Goal: Check status

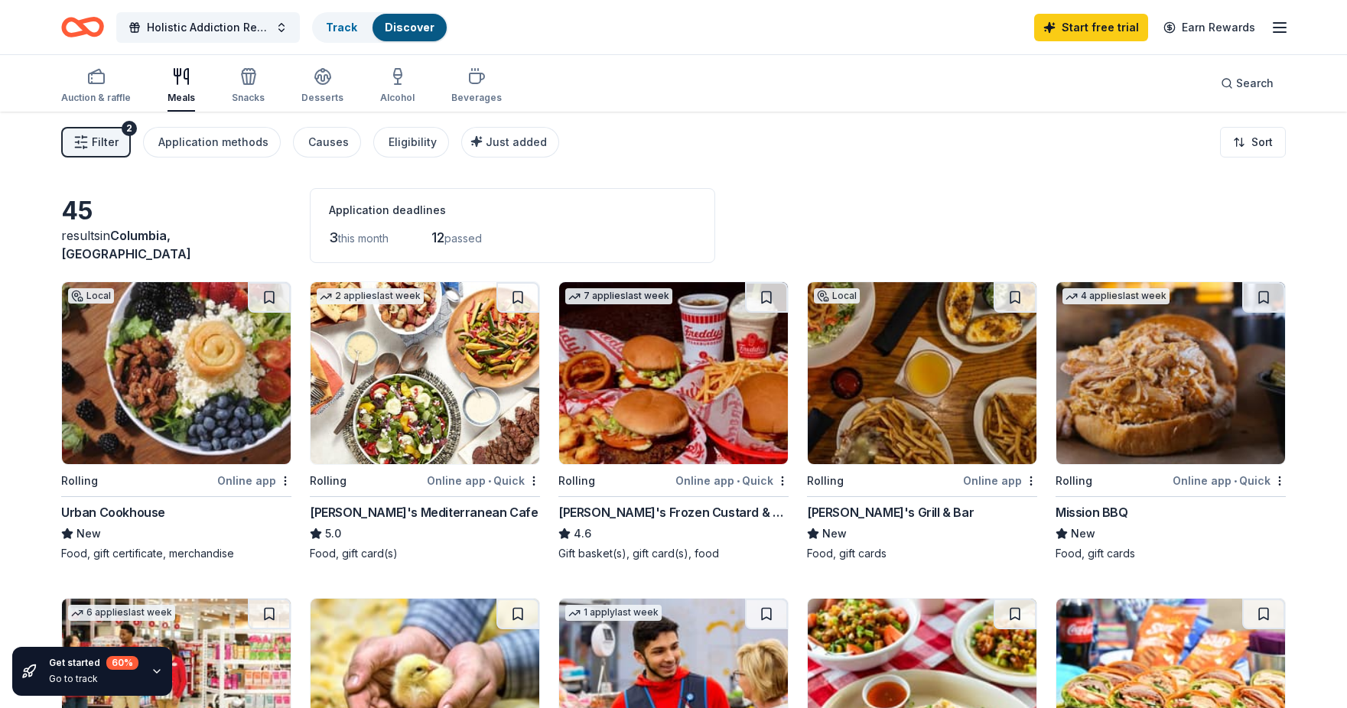
click at [98, 141] on span "Filter" at bounding box center [105, 142] width 27 height 18
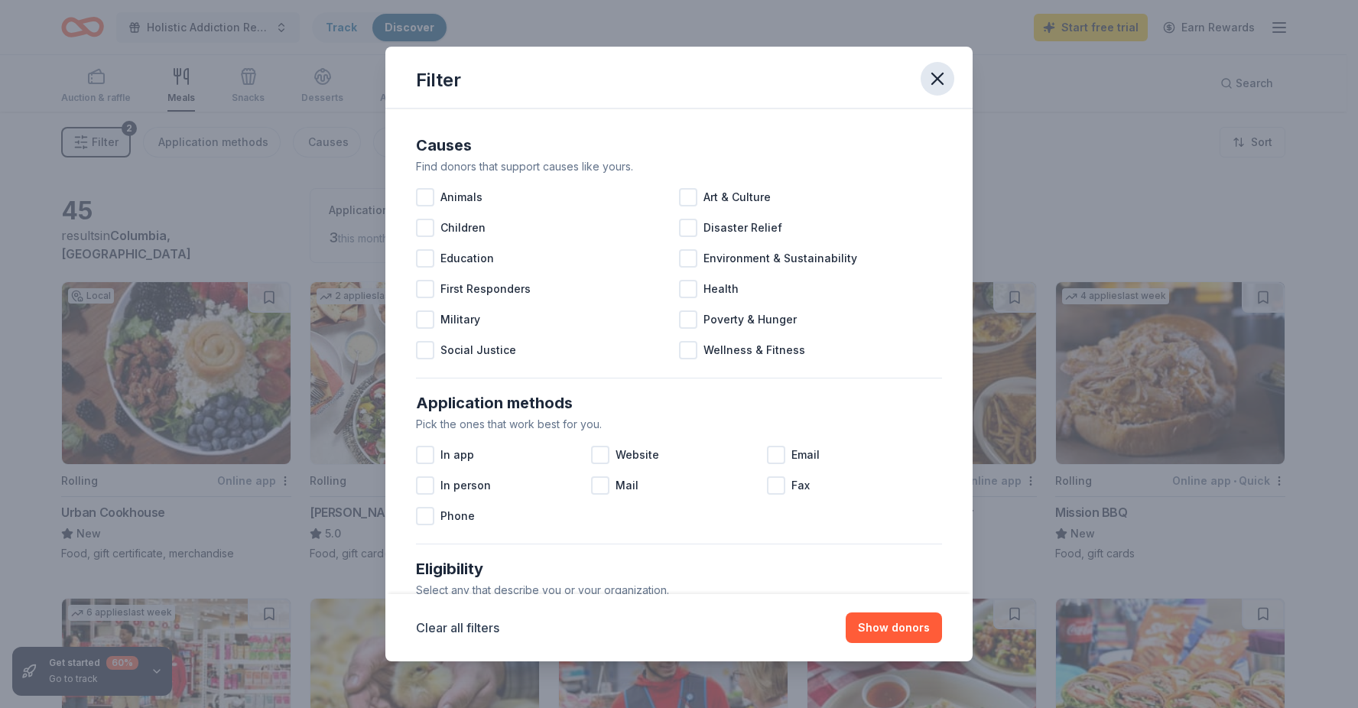
click at [935, 77] on icon "button" at bounding box center [937, 78] width 21 height 21
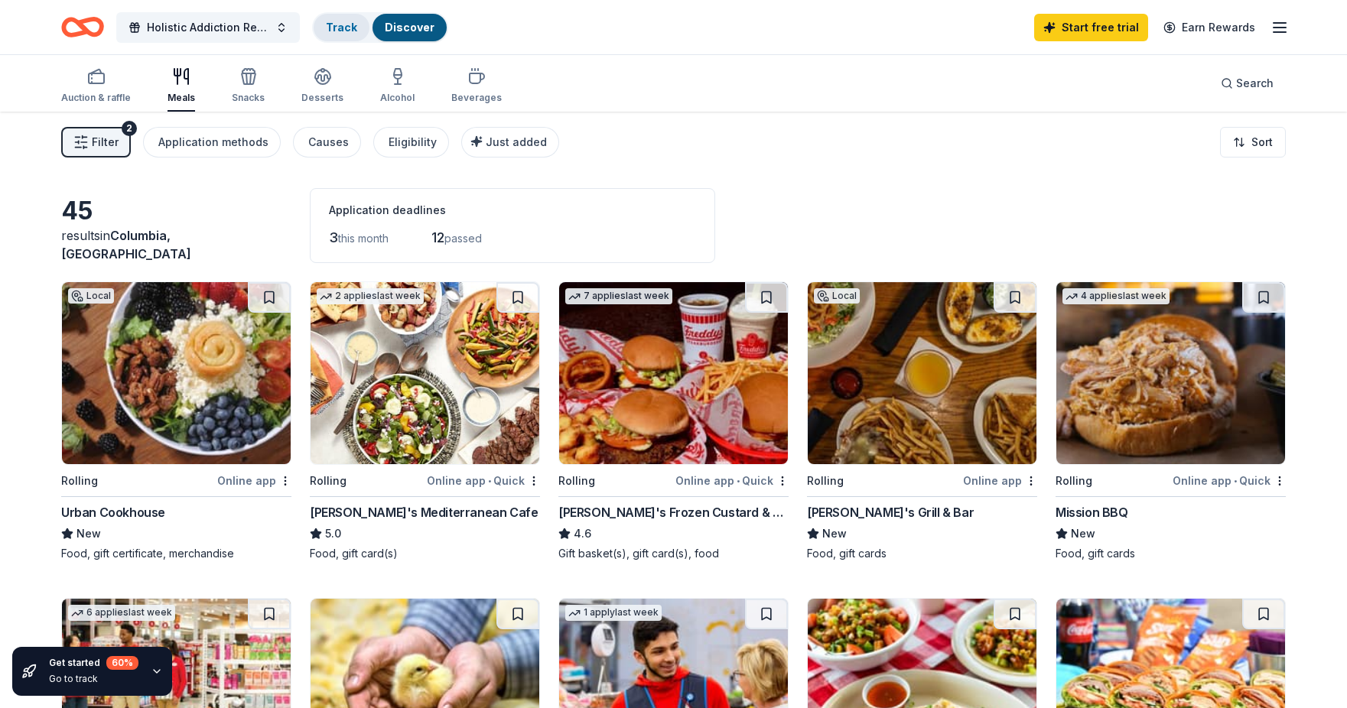
click at [350, 25] on link "Track" at bounding box center [341, 27] width 31 height 13
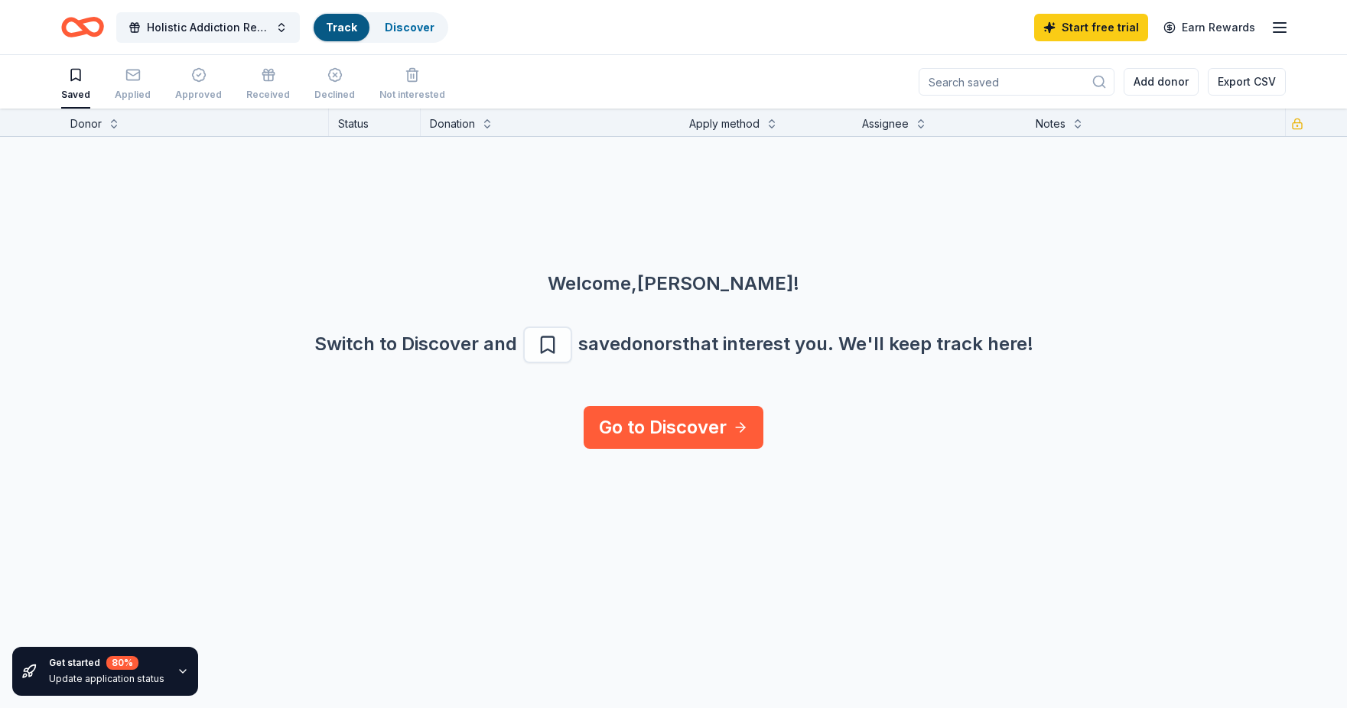
scroll to position [1, 0]
click at [704, 37] on div "Holistic Addiction Retreat Track Discover Start free trial Earn Rewards" at bounding box center [673, 27] width 1224 height 36
click at [1286, 24] on icon "button" at bounding box center [1279, 27] width 18 height 18
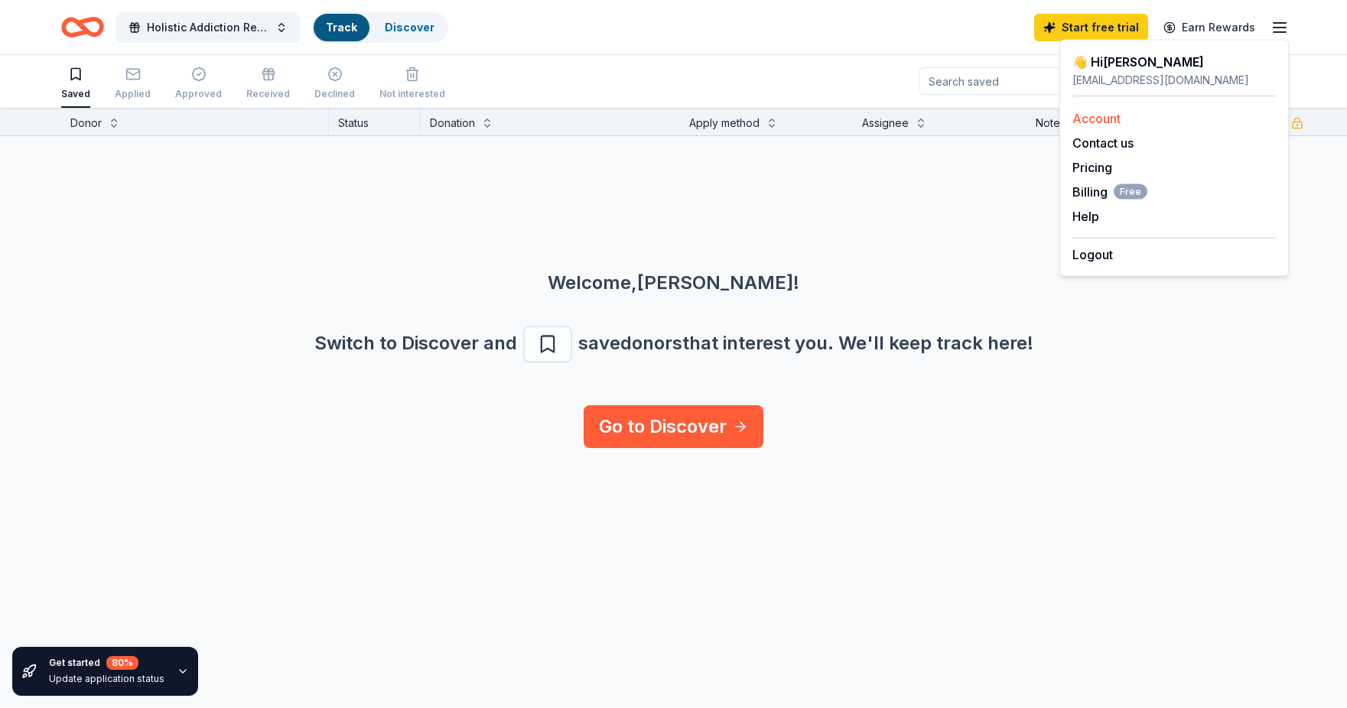
click at [1114, 116] on link "Account" at bounding box center [1096, 118] width 48 height 15
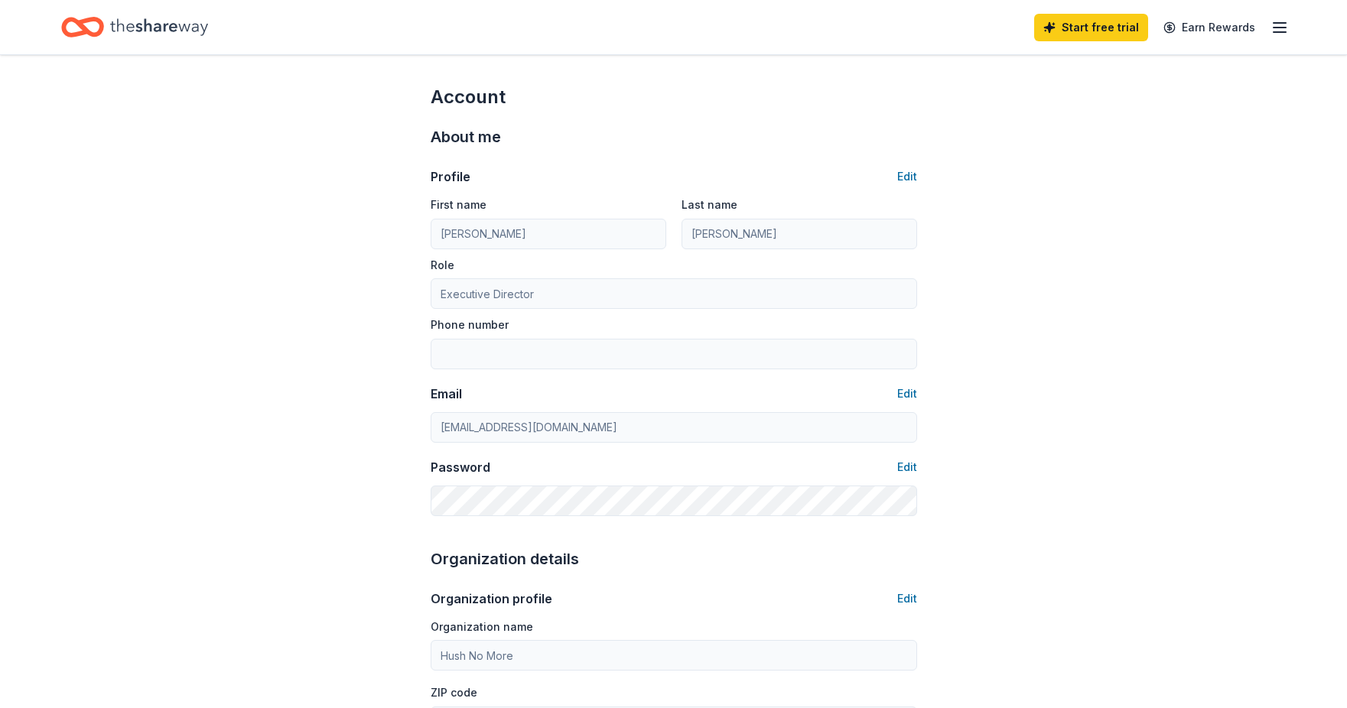
click at [1287, 25] on icon "button" at bounding box center [1279, 27] width 18 height 18
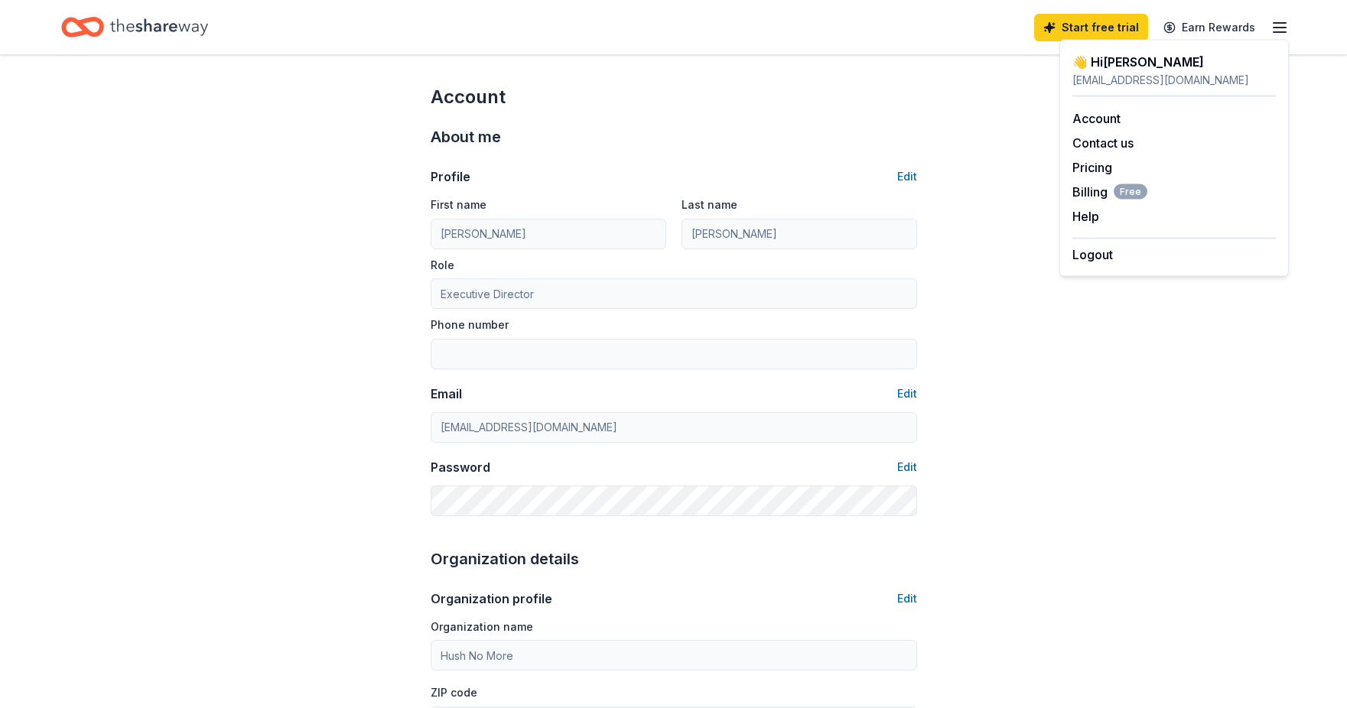
click at [70, 43] on icon "Home" at bounding box center [82, 27] width 43 height 36
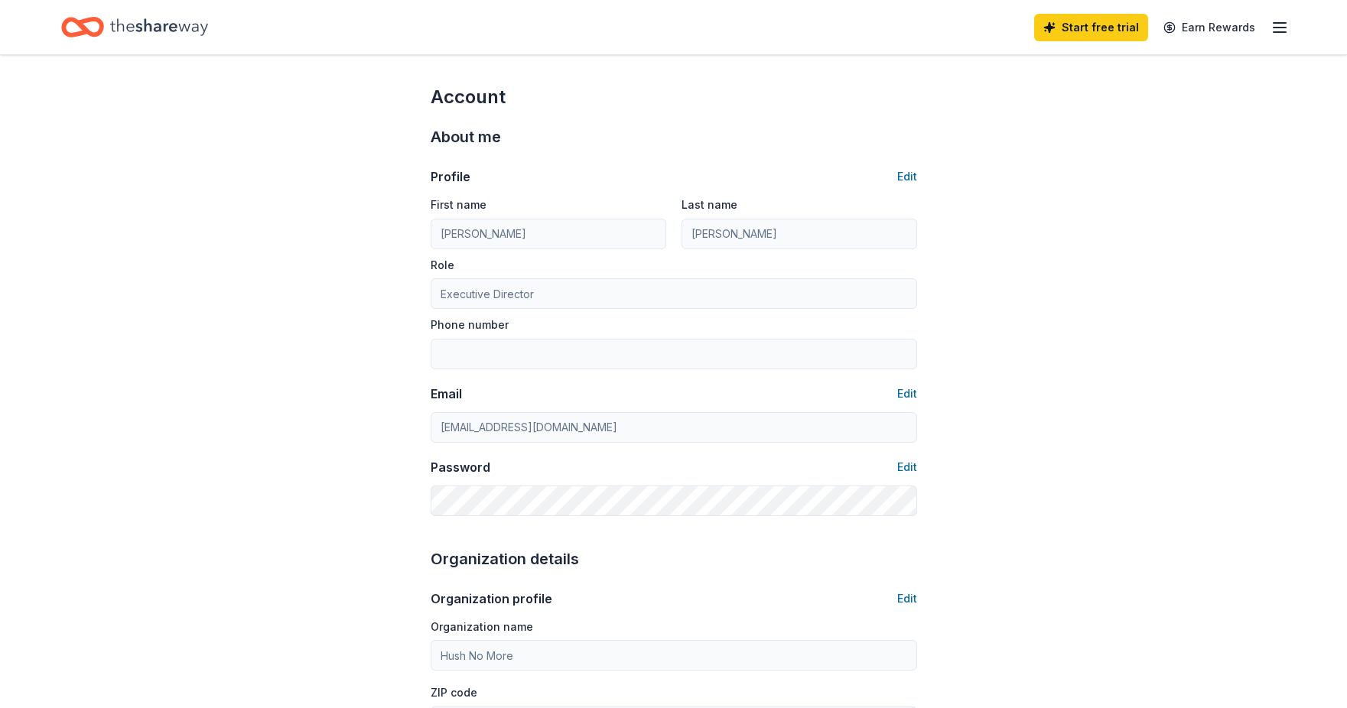
click at [86, 39] on icon "Home" at bounding box center [82, 27] width 43 height 36
click at [93, 21] on icon "Home" at bounding box center [82, 27] width 43 height 36
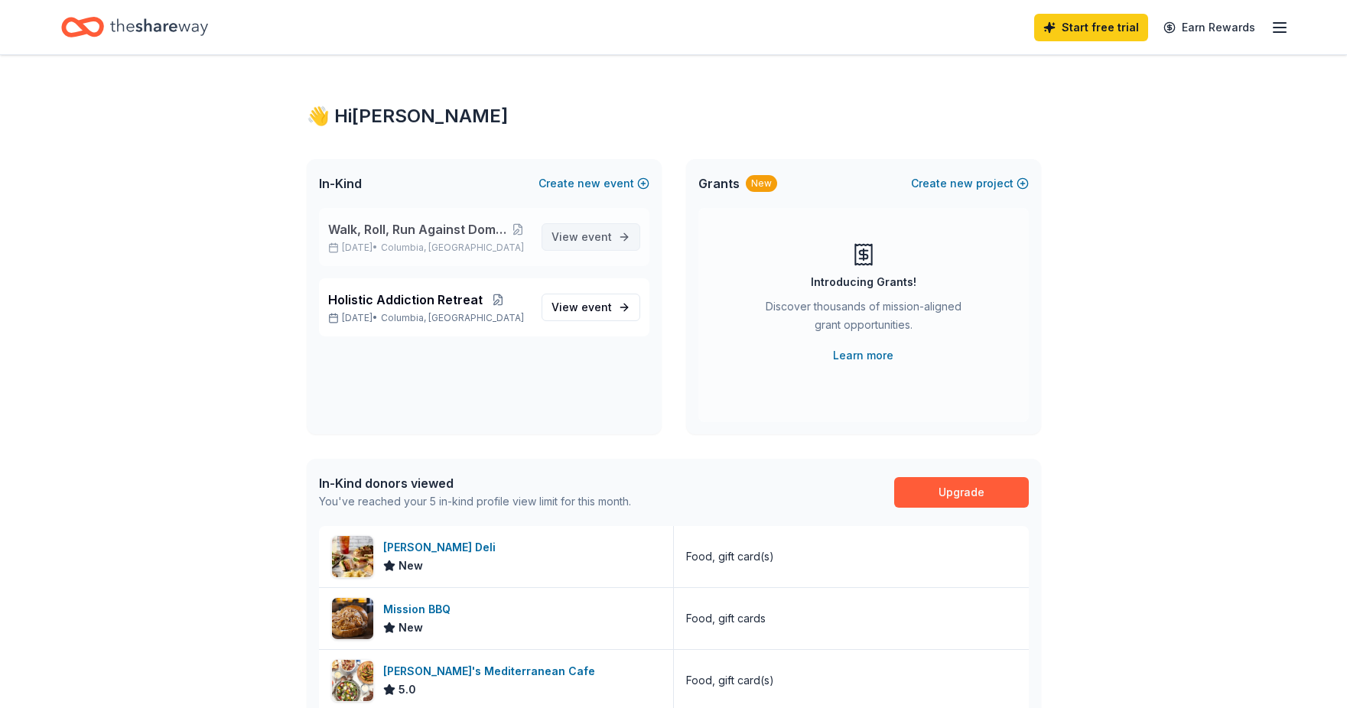
click at [610, 239] on span "event" at bounding box center [596, 236] width 31 height 13
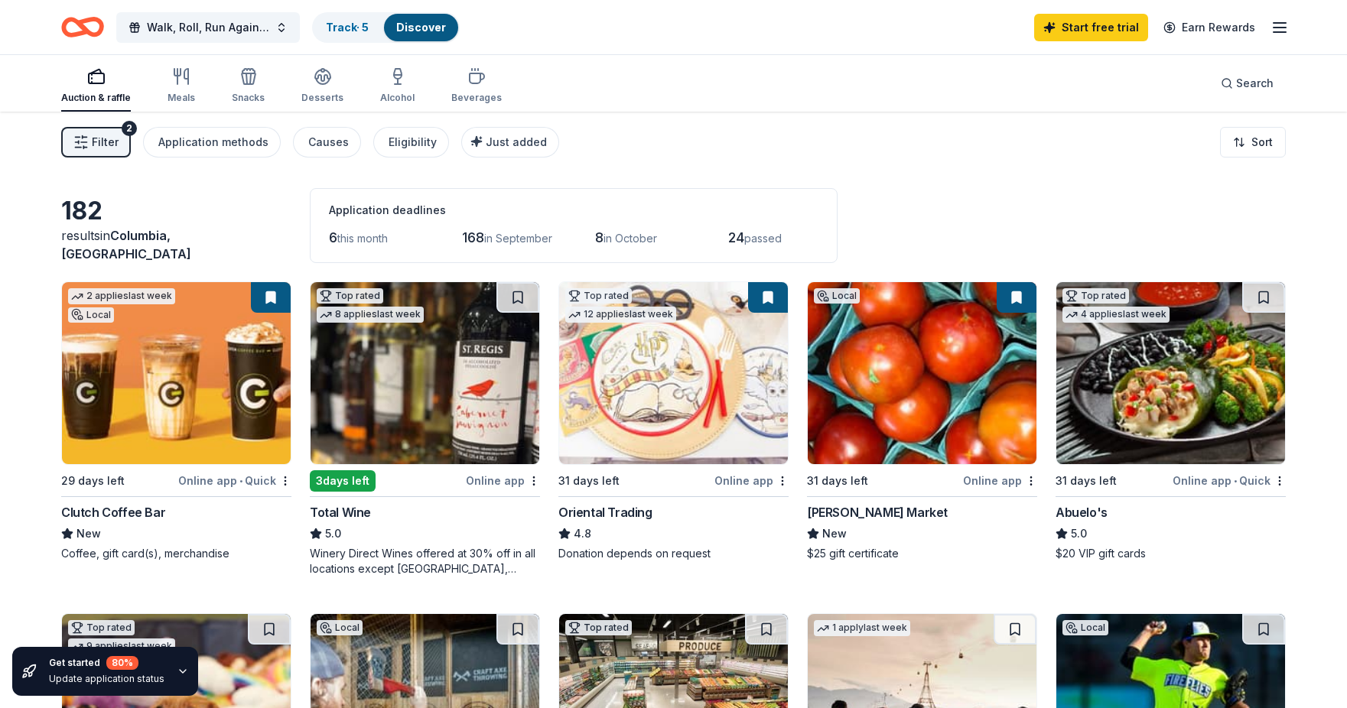
click at [128, 130] on div "2" at bounding box center [129, 128] width 15 height 15
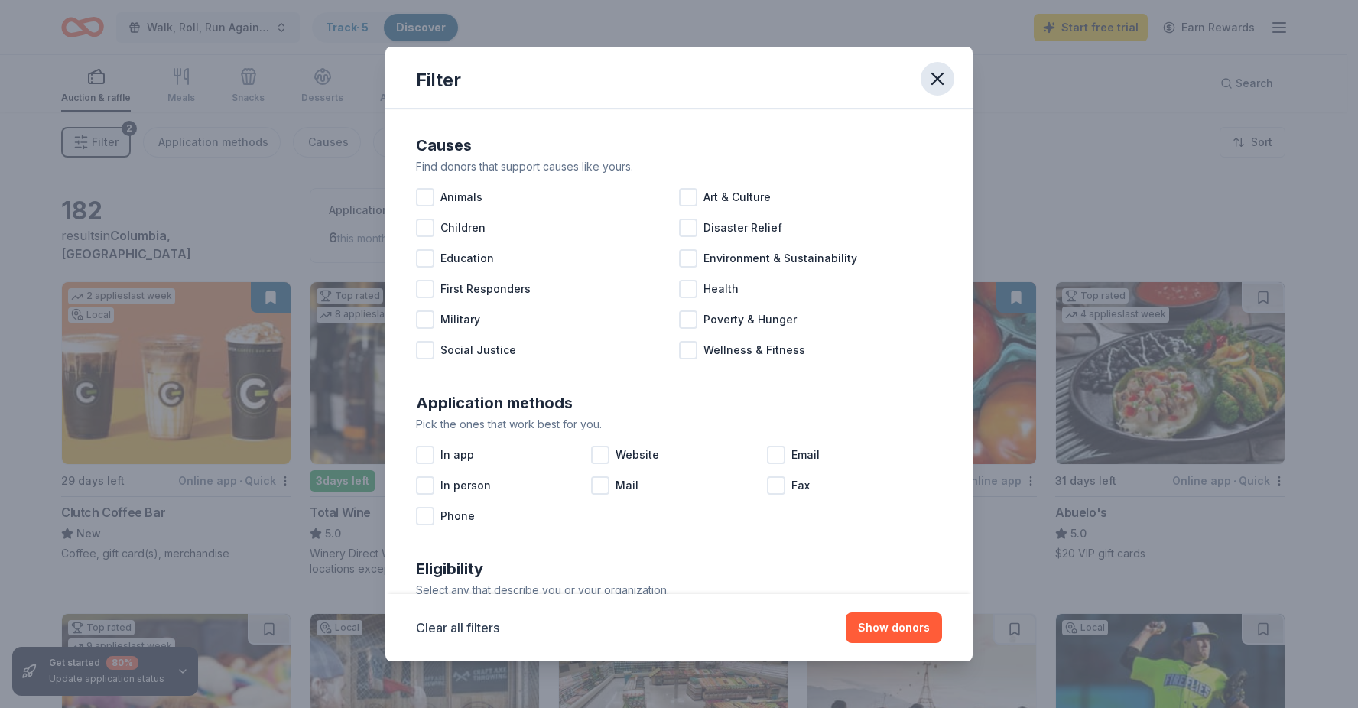
click at [935, 70] on icon "button" at bounding box center [937, 78] width 21 height 21
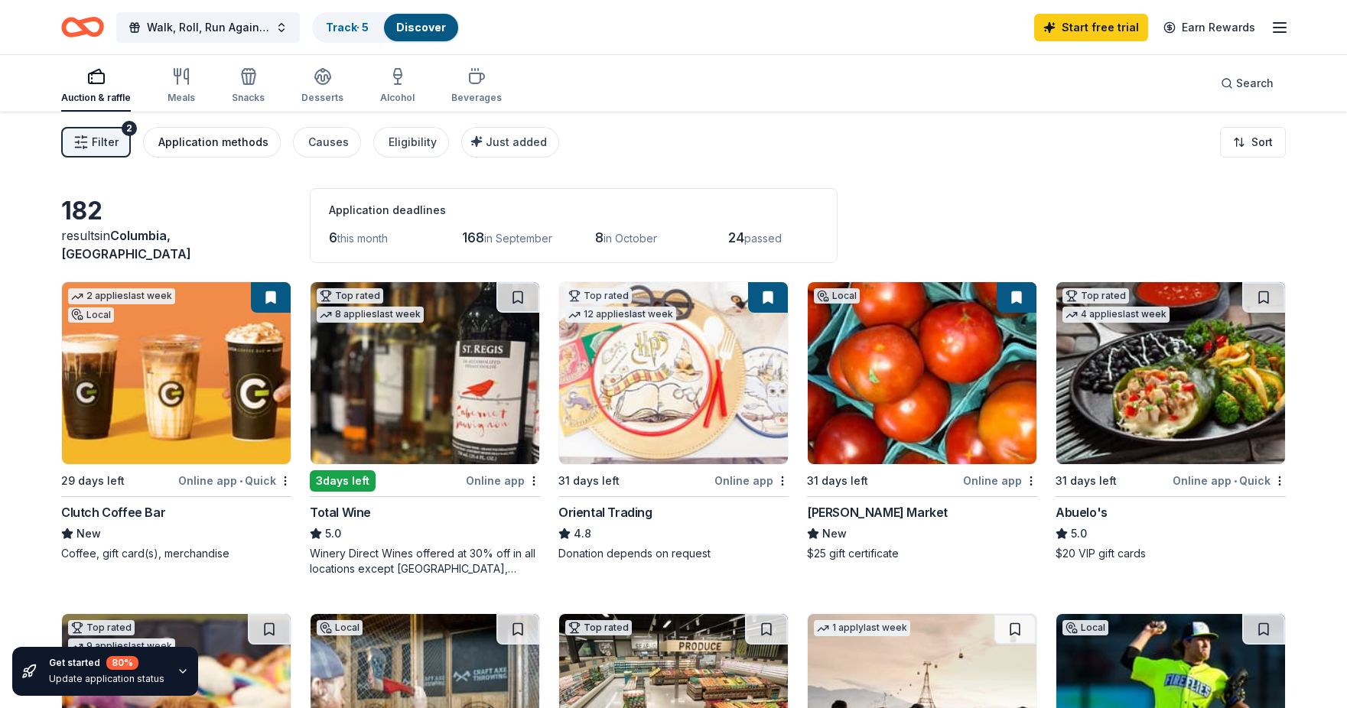
click at [209, 147] on div "Application methods" at bounding box center [213, 142] width 110 height 18
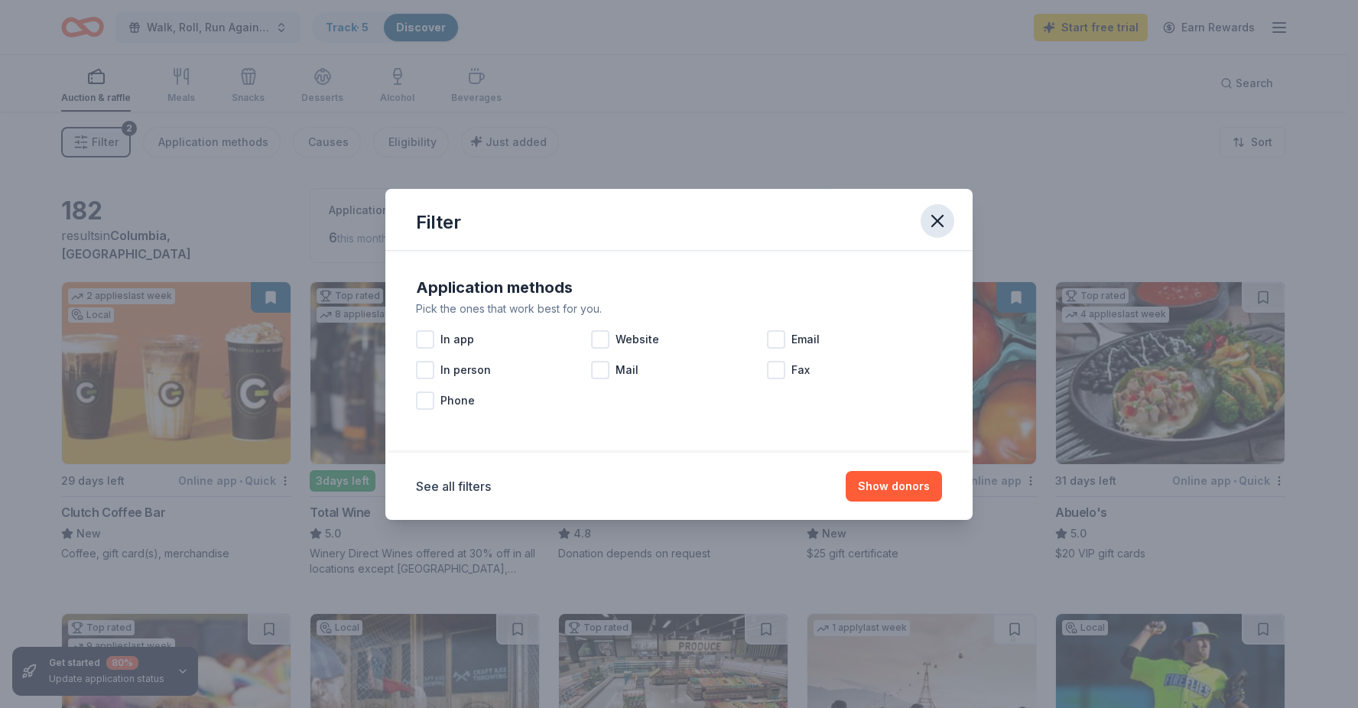
click at [945, 212] on icon "button" at bounding box center [937, 220] width 21 height 21
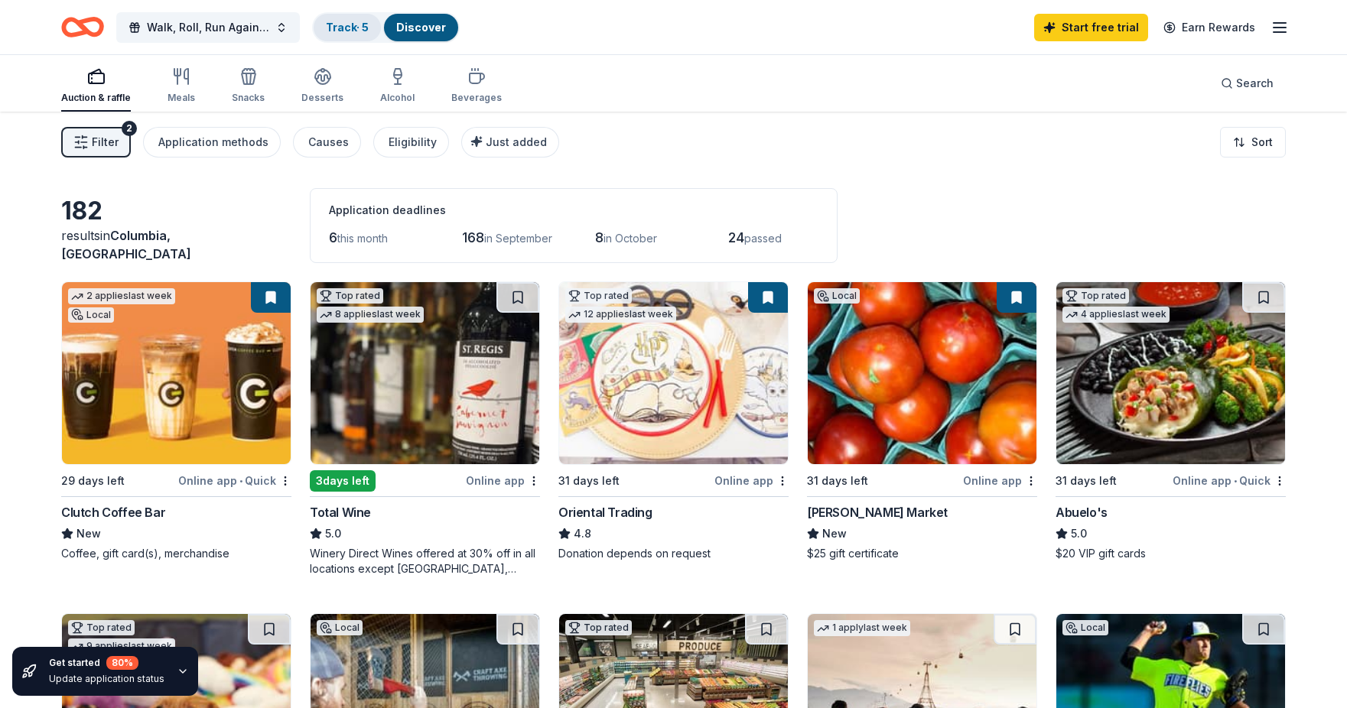
click at [341, 30] on link "Track · 5" at bounding box center [347, 27] width 43 height 13
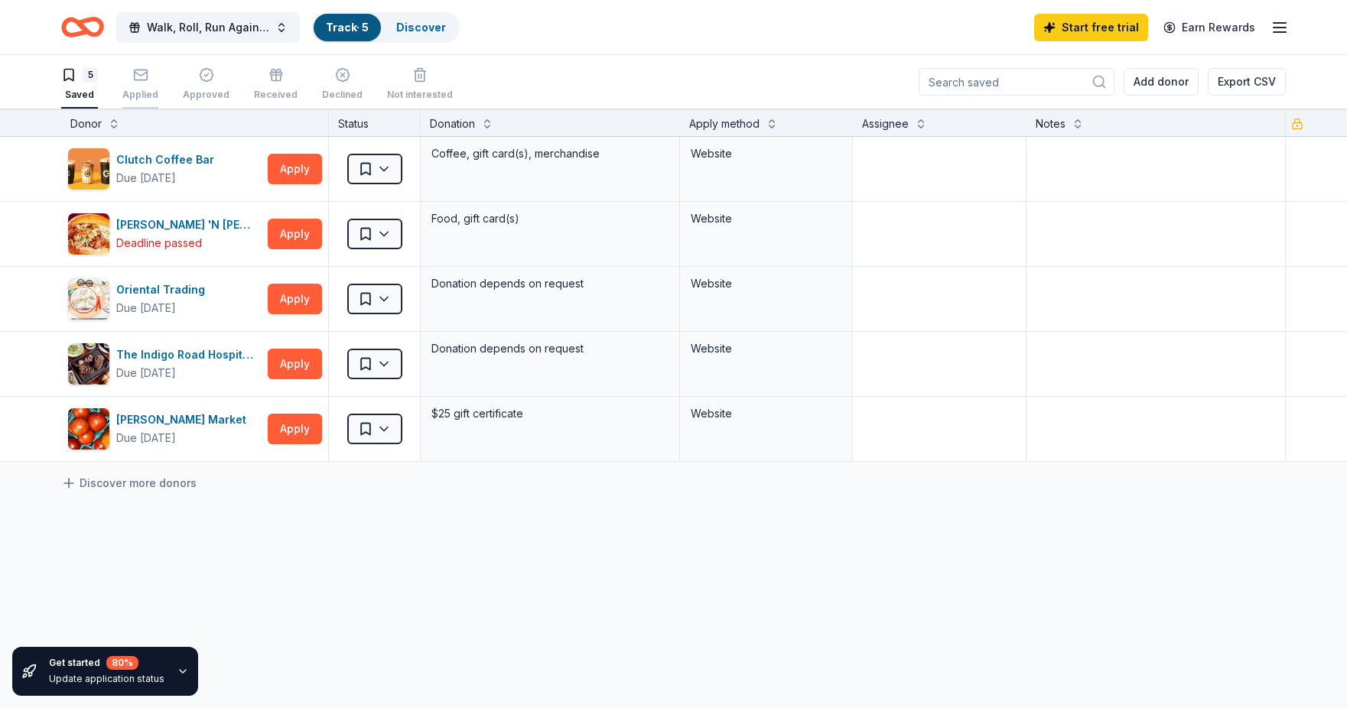
click at [138, 76] on icon "button" at bounding box center [140, 74] width 15 height 15
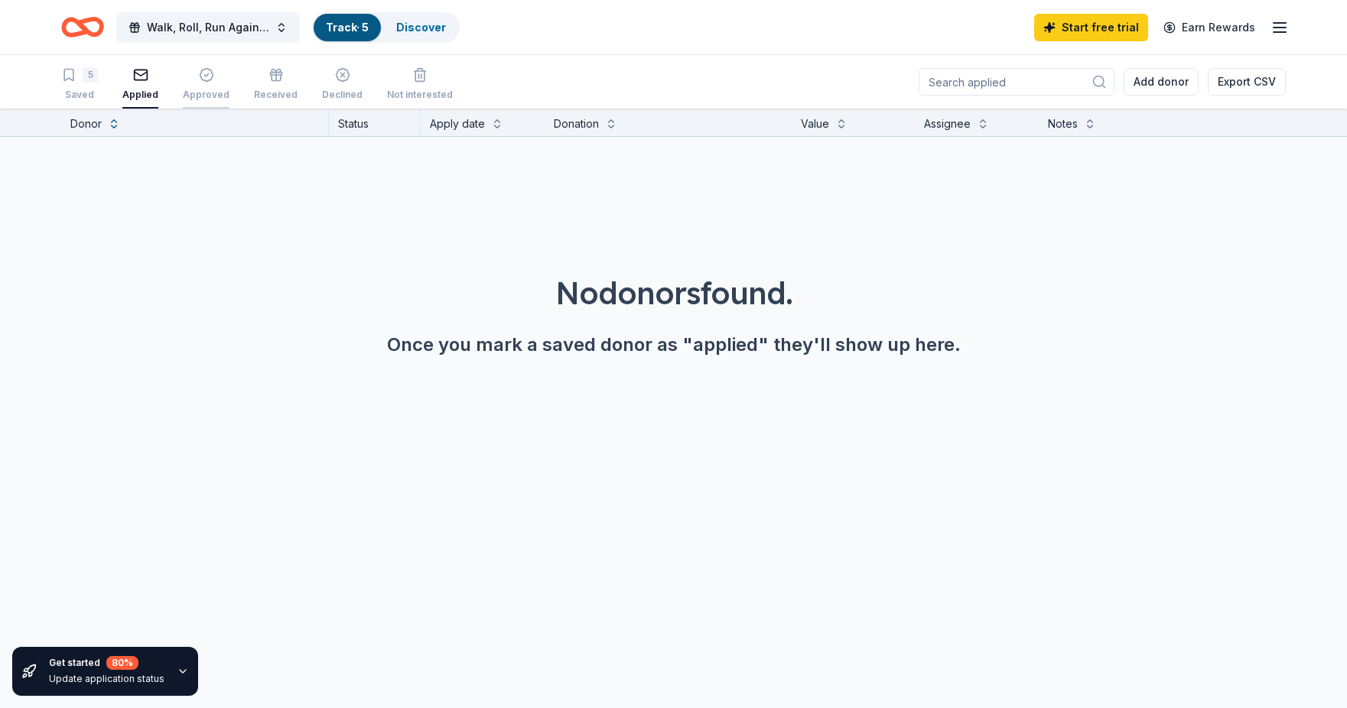
click at [198, 84] on div "Approved" at bounding box center [206, 84] width 47 height 34
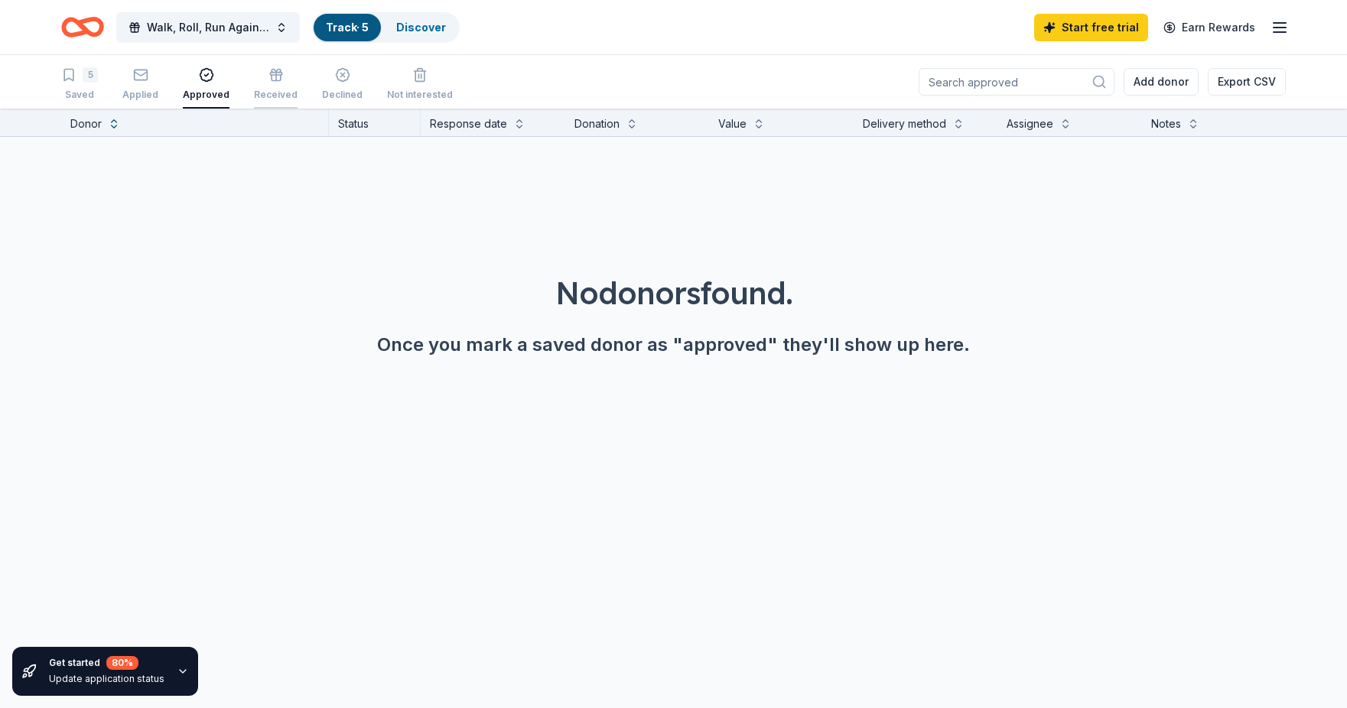
click at [275, 83] on div "Received" at bounding box center [276, 84] width 44 height 34
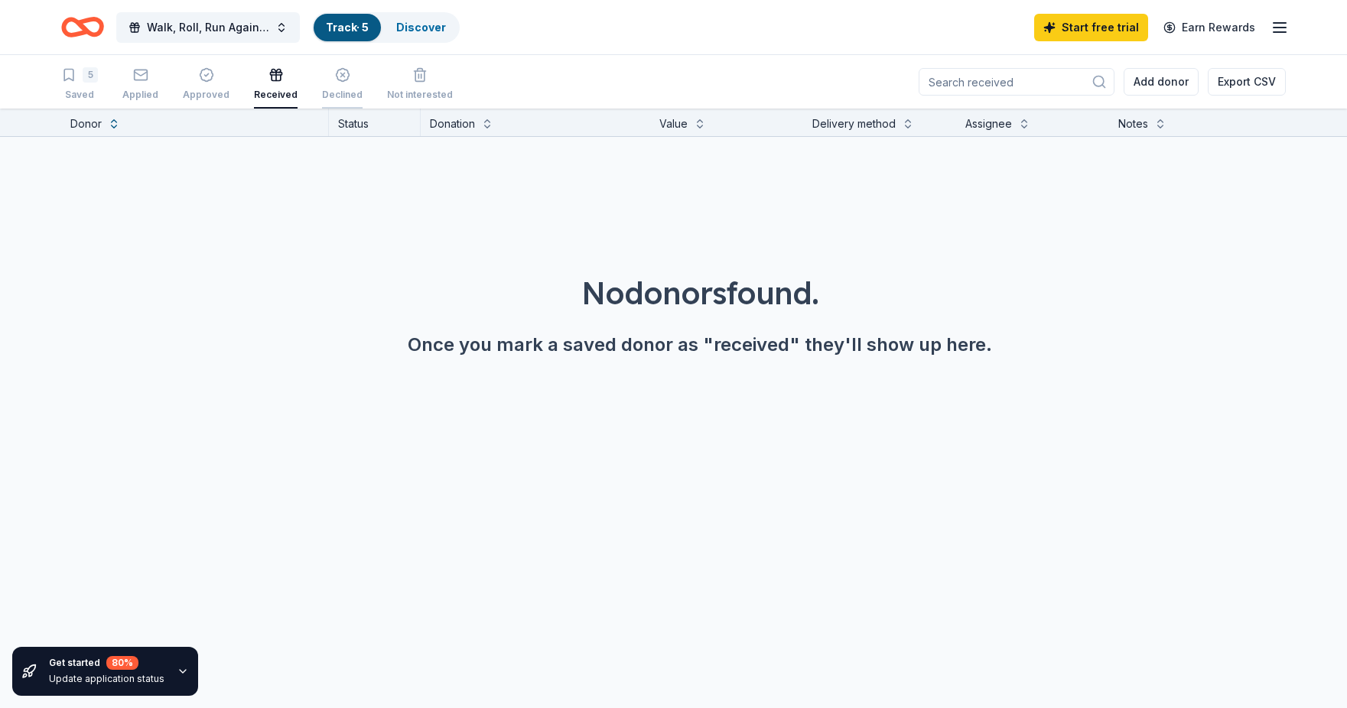
click at [341, 88] on div "Declined" at bounding box center [342, 84] width 41 height 34
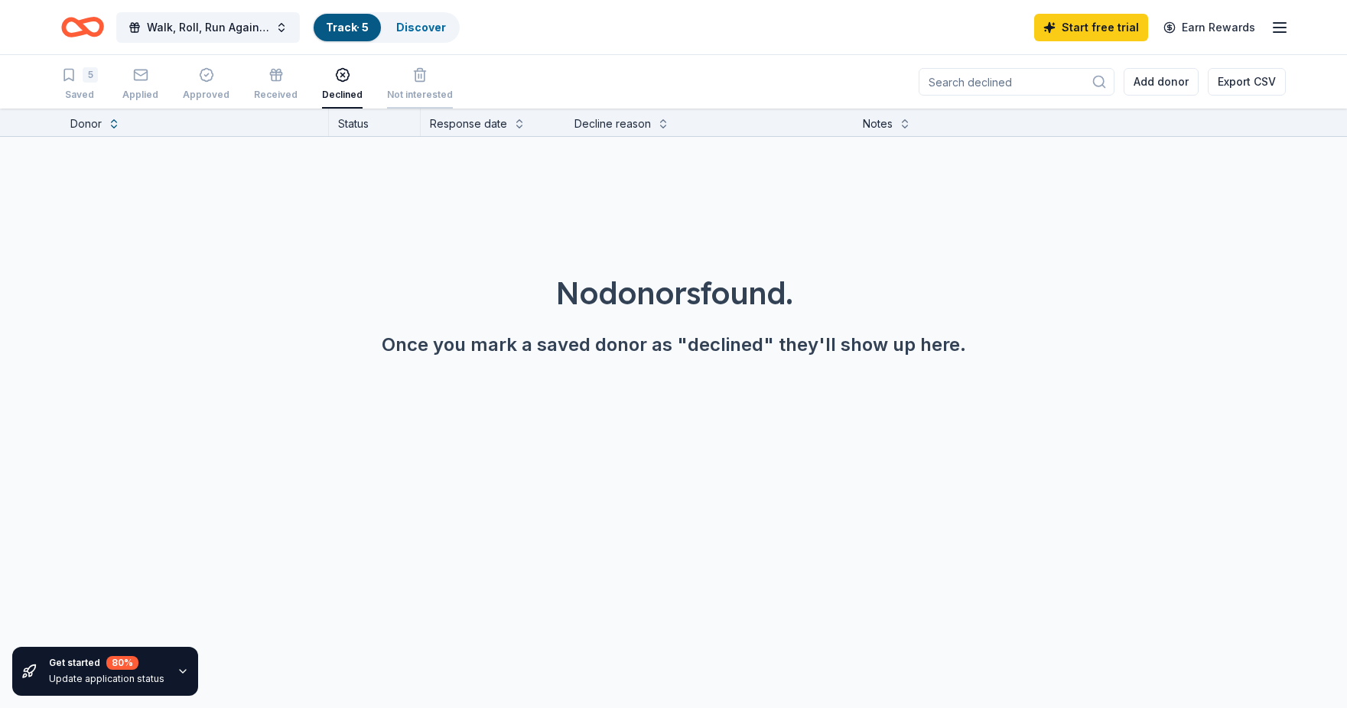
click at [428, 76] on div "button" at bounding box center [420, 74] width 66 height 15
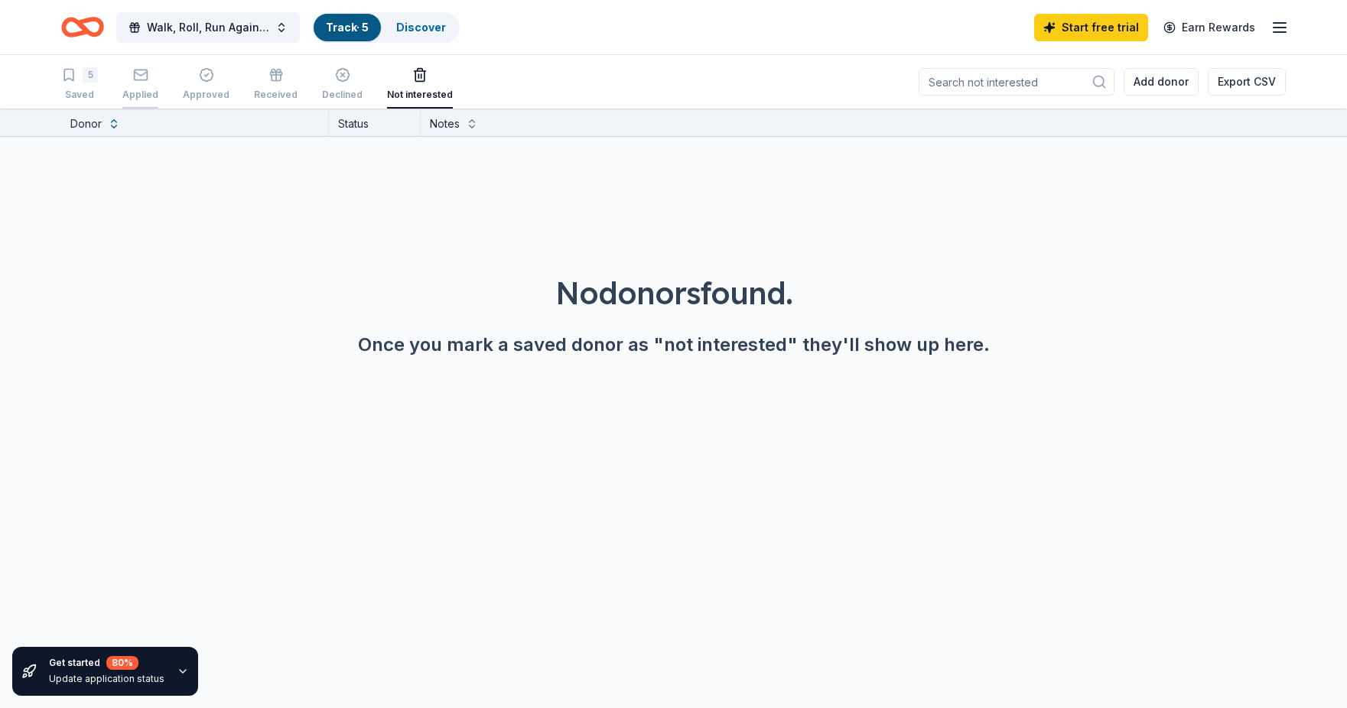
click at [134, 70] on rect "button" at bounding box center [140, 75] width 13 height 10
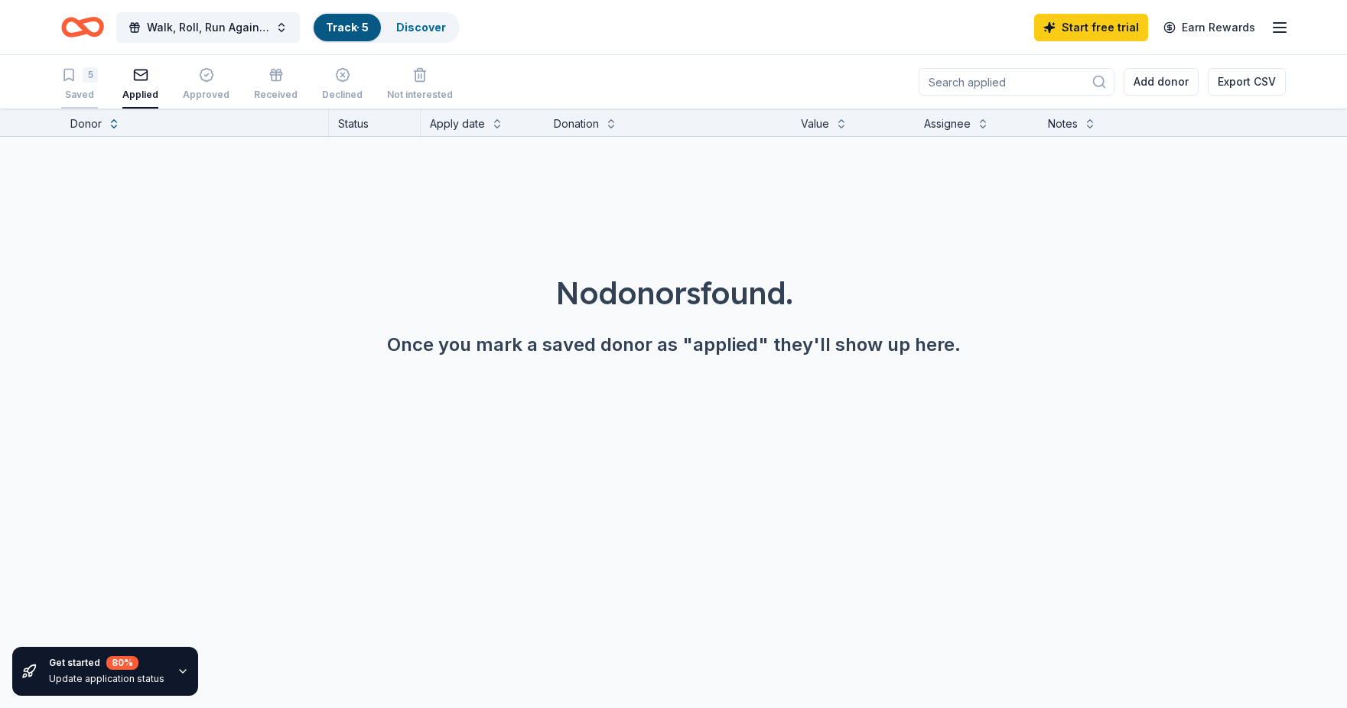
click at [82, 90] on div "Saved" at bounding box center [79, 95] width 37 height 12
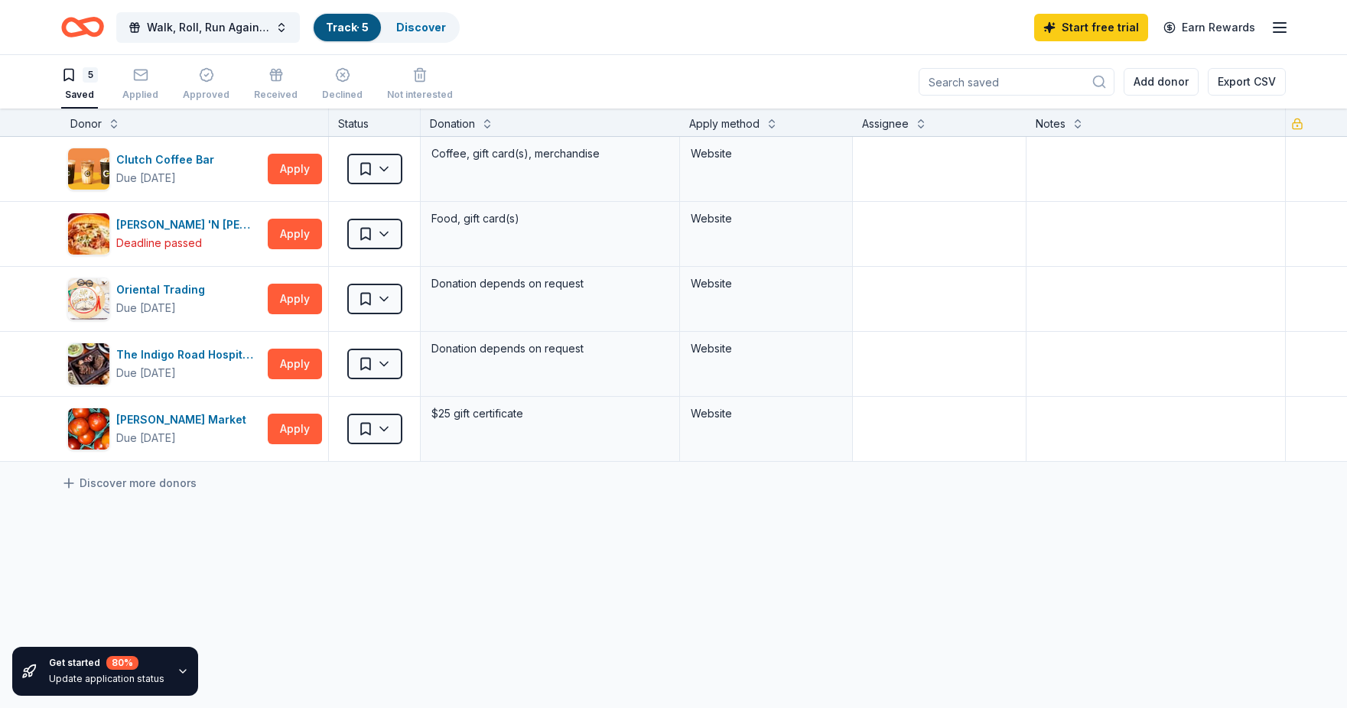
click at [527, 37] on div "Walk, Roll, Run Against Domestic Violence Track · 5 Discover Start free trial E…" at bounding box center [673, 27] width 1224 height 36
click at [344, 27] on link "Track · 5" at bounding box center [347, 27] width 43 height 13
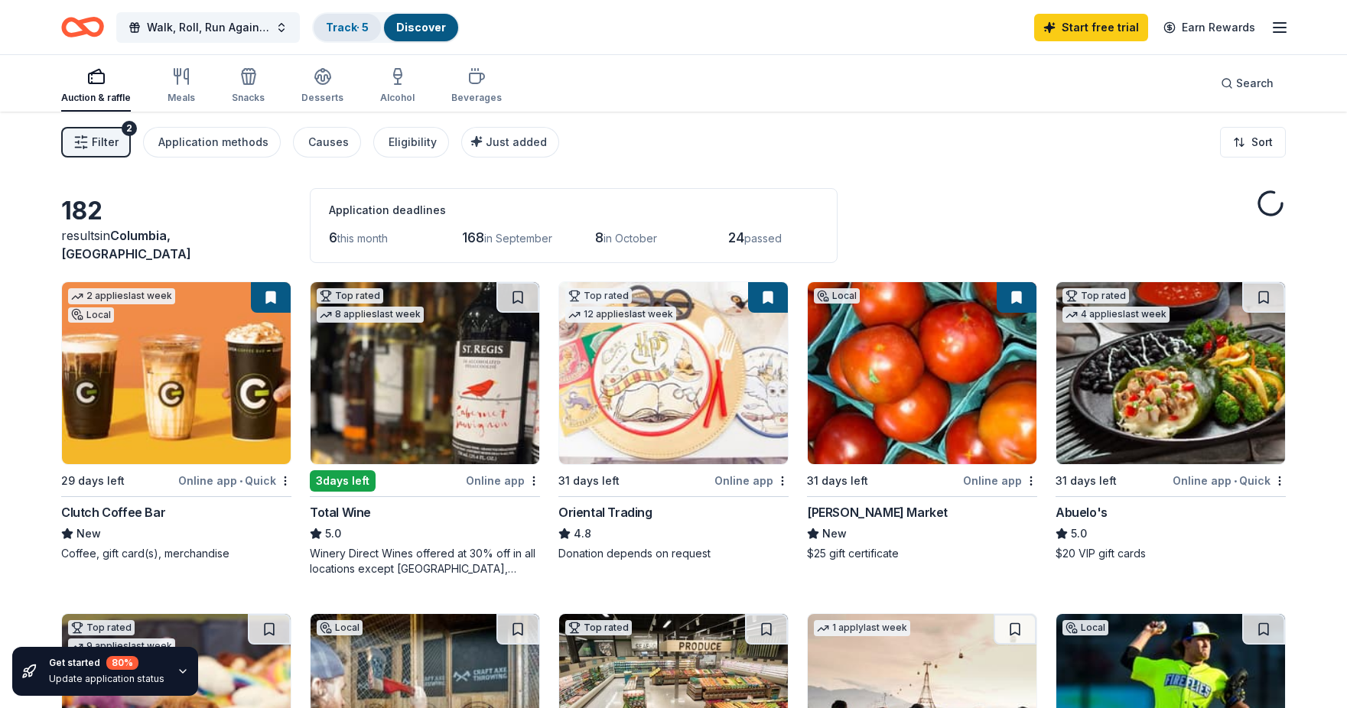
click at [342, 27] on link "Track · 5" at bounding box center [347, 27] width 43 height 13
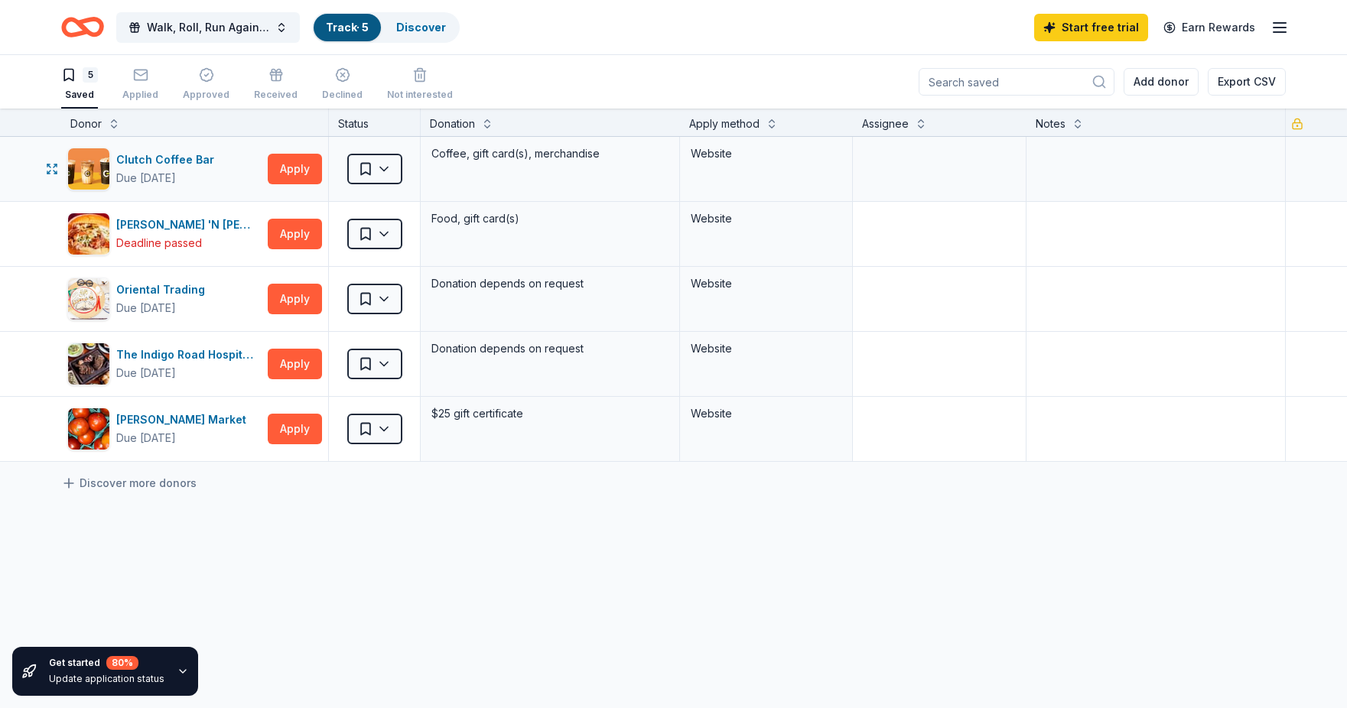
click at [759, 175] on div "Website" at bounding box center [766, 169] width 173 height 64
click at [199, 81] on icon "button" at bounding box center [206, 74] width 15 height 15
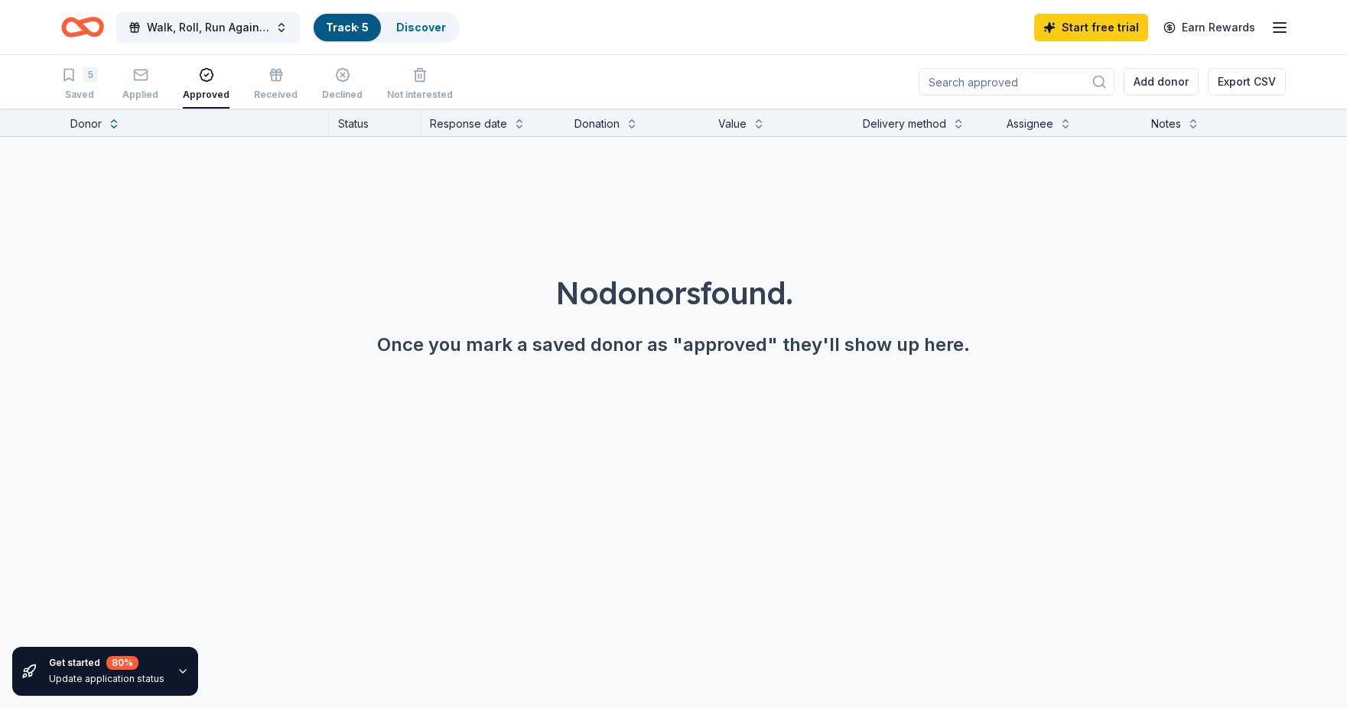
click at [157, 89] on div "5 Saved Applied Approved Received Declined Not interested" at bounding box center [257, 84] width 392 height 47
click at [138, 80] on rect "button" at bounding box center [140, 75] width 13 height 10
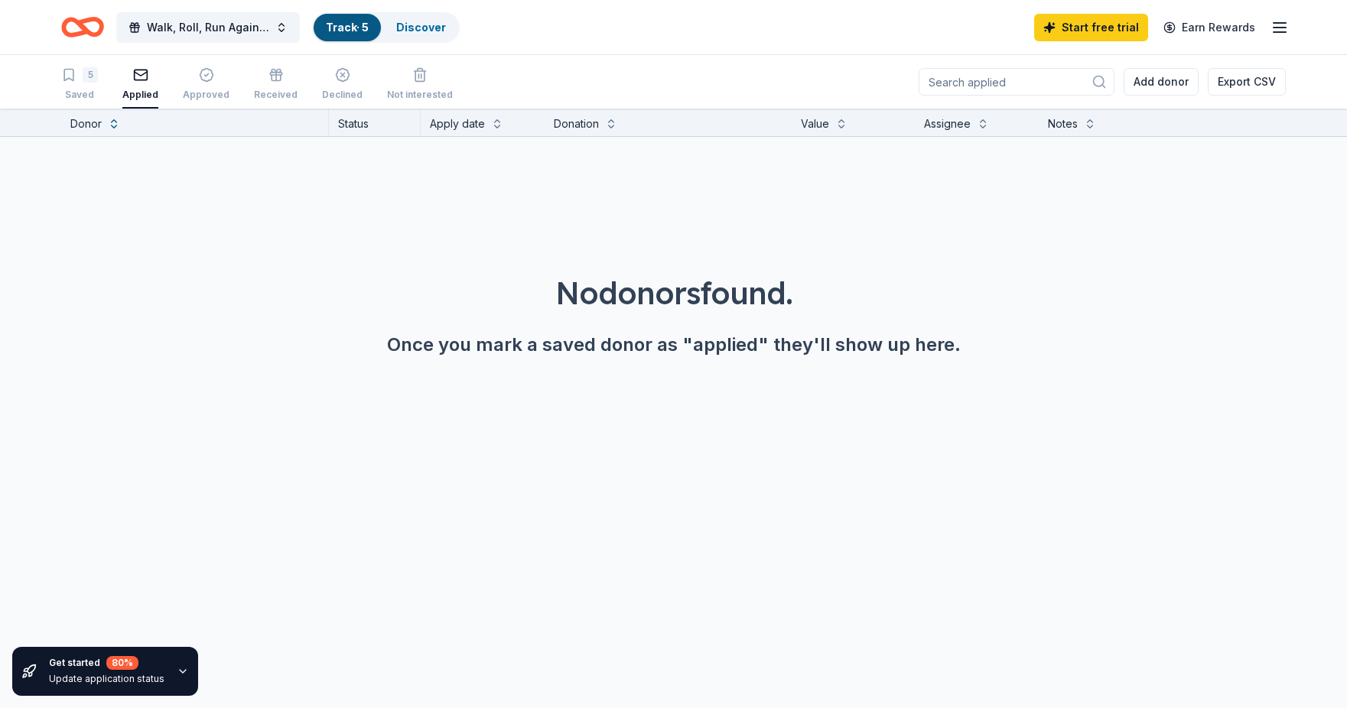
click at [138, 79] on rect "button" at bounding box center [140, 75] width 13 height 10
click at [67, 77] on icon "button" at bounding box center [68, 74] width 15 height 15
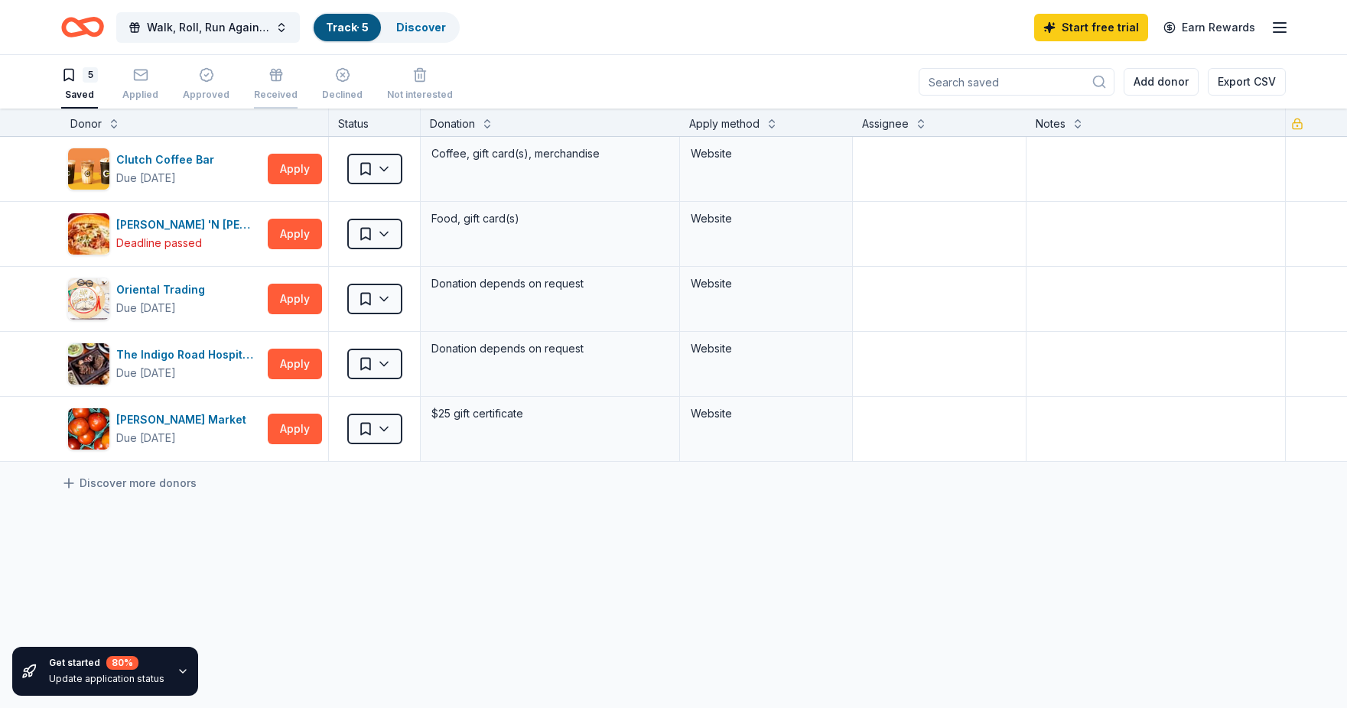
click at [276, 73] on icon "button" at bounding box center [275, 74] width 15 height 15
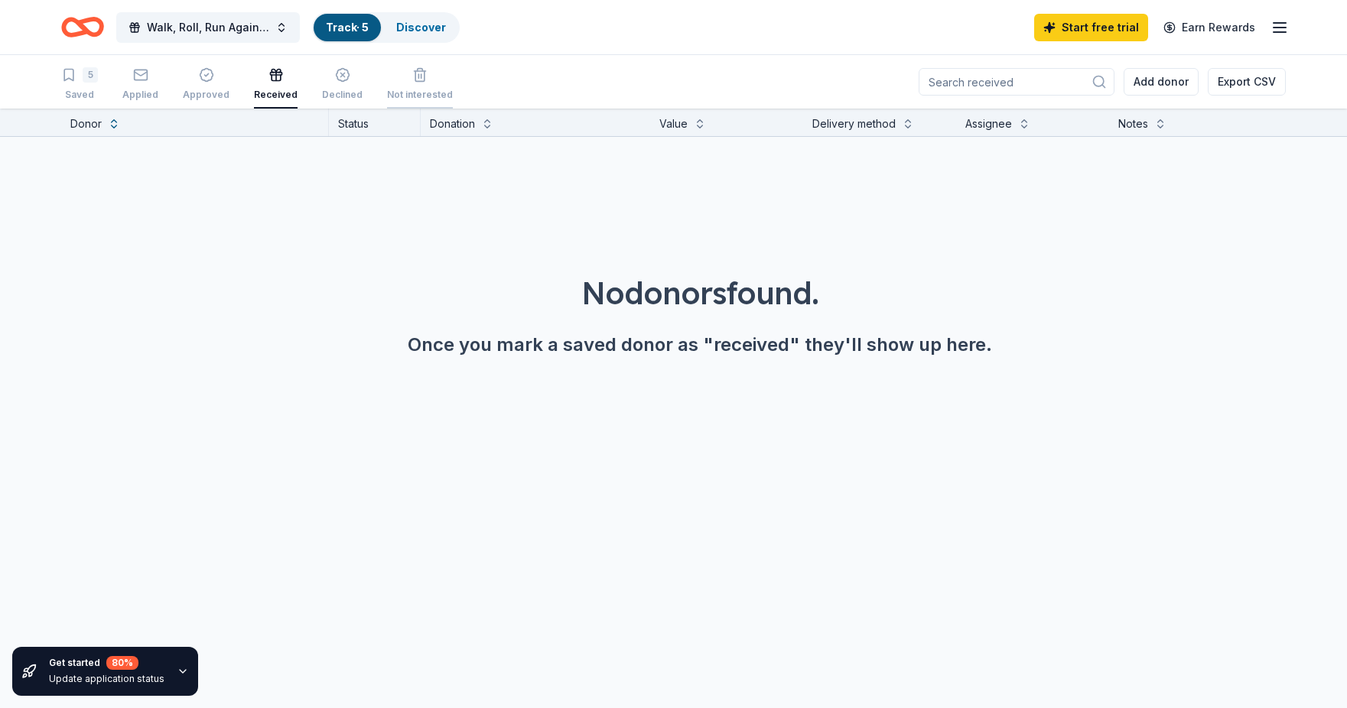
click at [398, 83] on div "Not interested" at bounding box center [420, 84] width 66 height 34
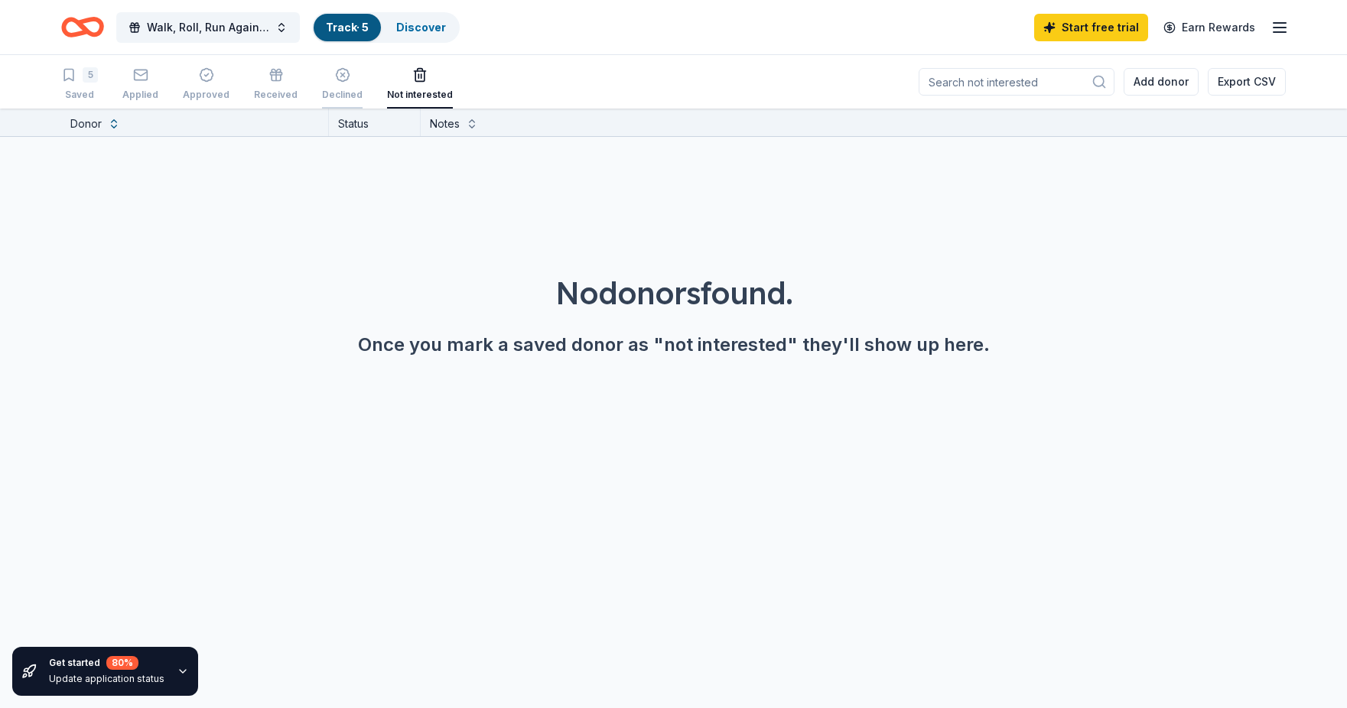
click at [339, 89] on div "Declined" at bounding box center [342, 95] width 41 height 12
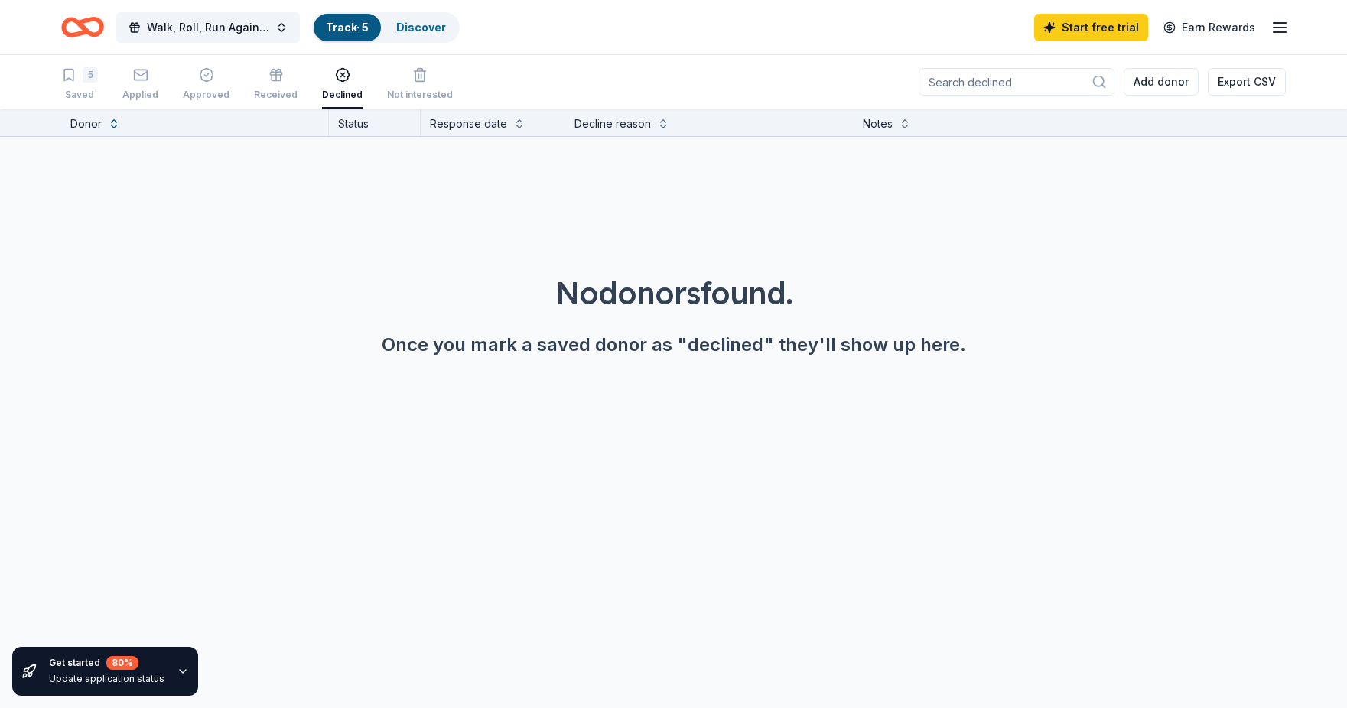
click at [646, 53] on div "Walk, Roll, Run Against Domestic Violence Track · 5 Discover Start free trial E…" at bounding box center [673, 27] width 1347 height 54
